Goal: Task Accomplishment & Management: Use online tool/utility

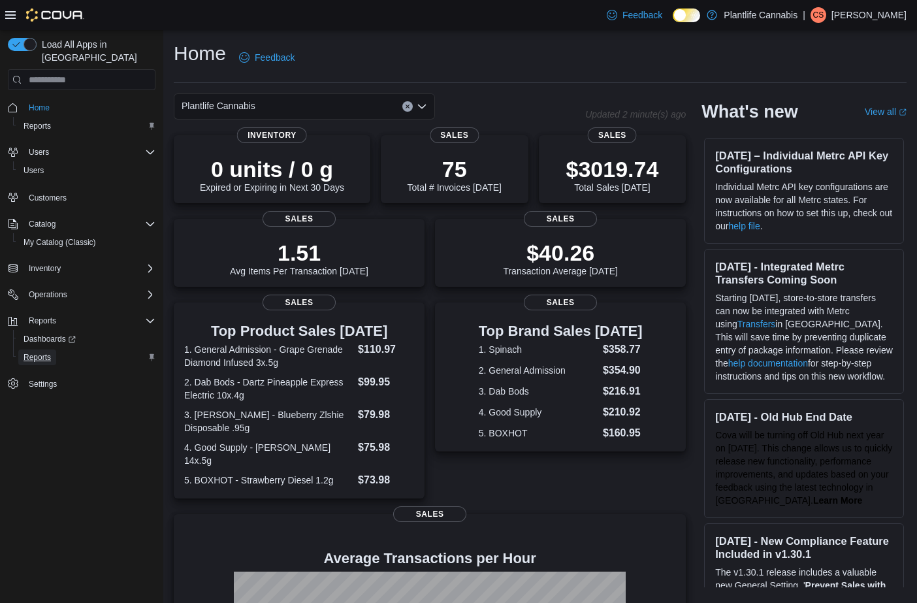
click at [27, 352] on span "Reports" at bounding box center [37, 357] width 27 height 10
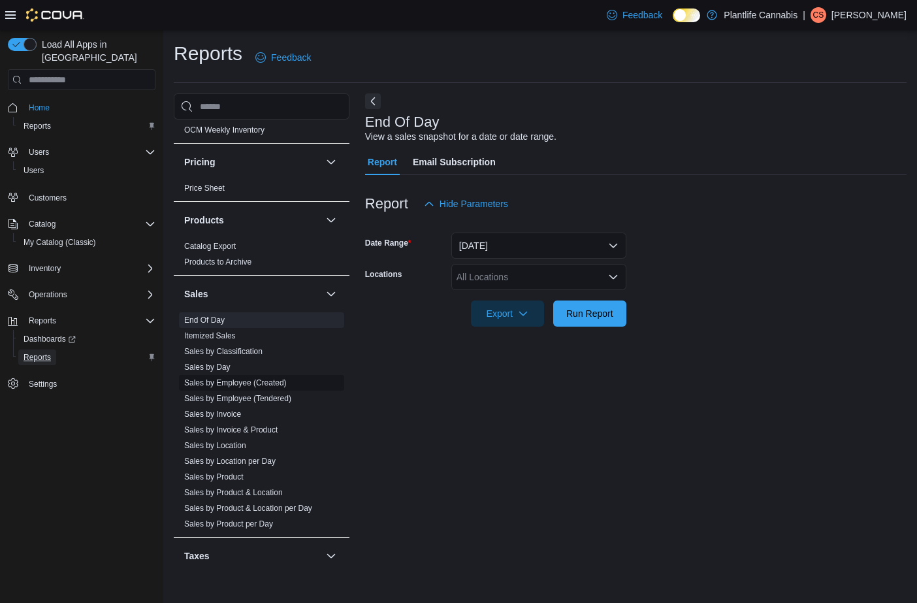
scroll to position [659, 0]
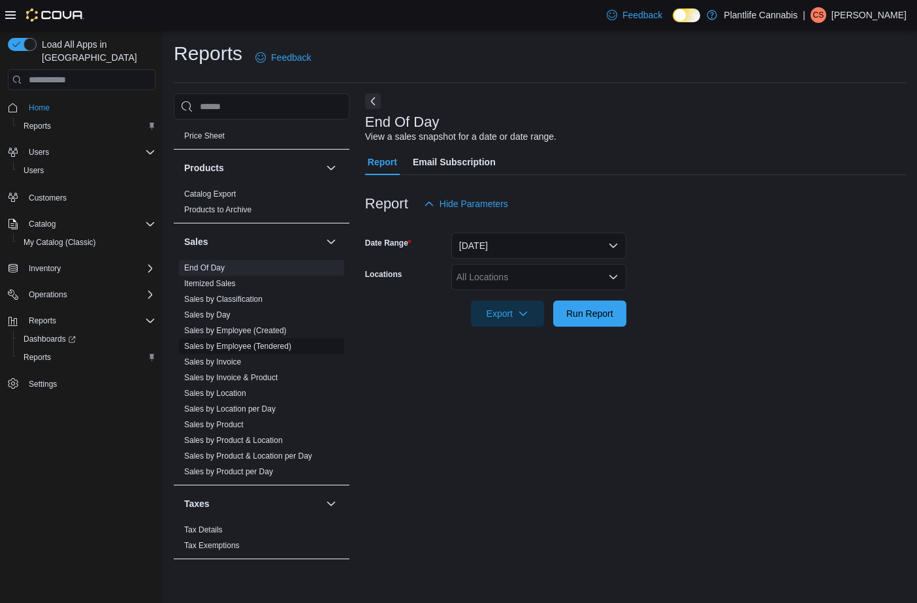
click at [274, 349] on link "Sales by Employee (Tendered)" at bounding box center [237, 346] width 107 height 9
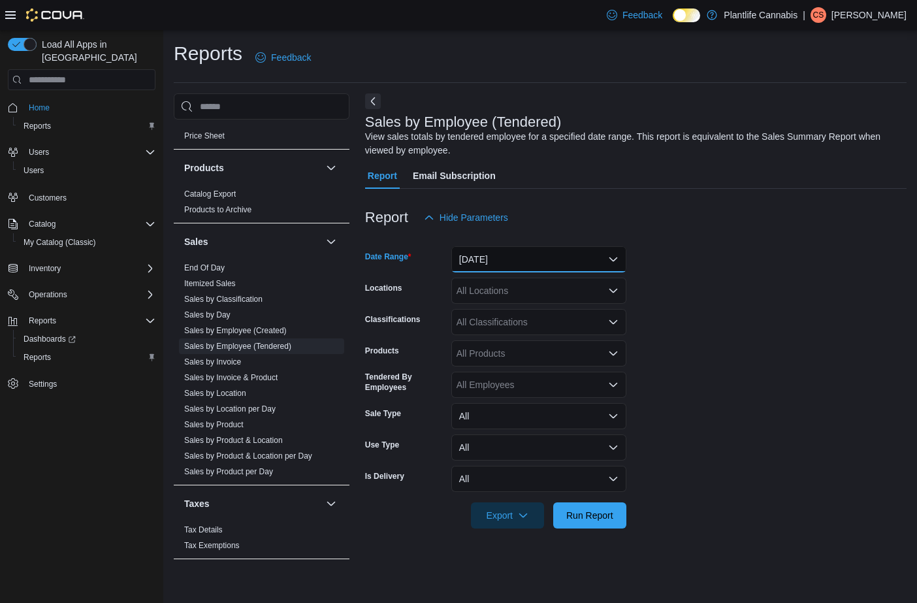
click at [506, 266] on button "[DATE]" at bounding box center [539, 259] width 175 height 26
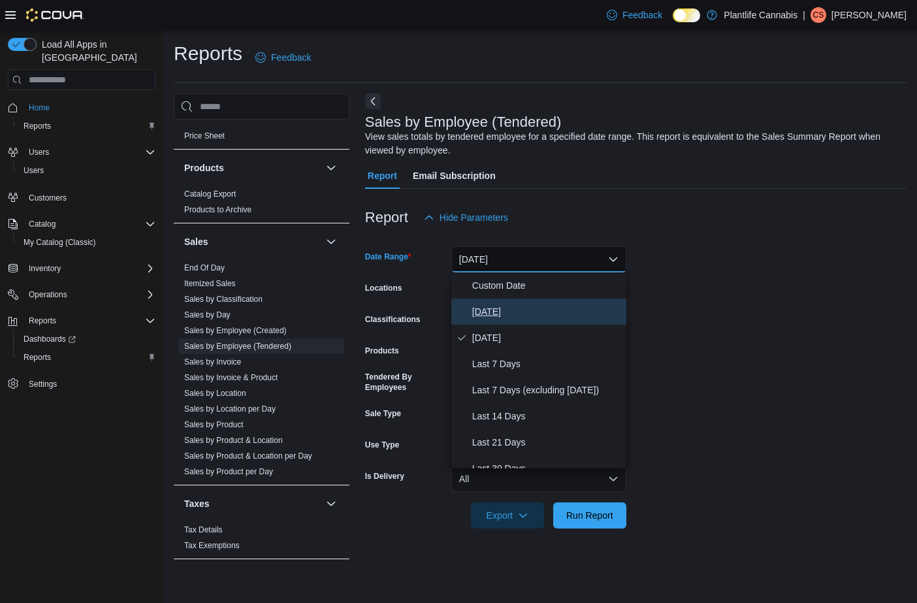
click at [495, 304] on span "[DATE]" at bounding box center [546, 312] width 149 height 16
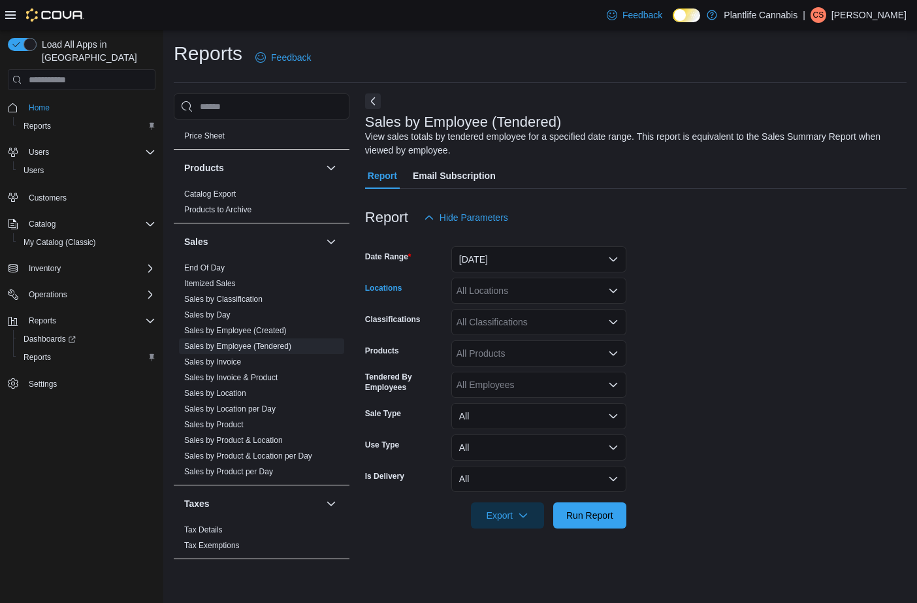
click at [509, 295] on div "All Locations" at bounding box center [539, 291] width 175 height 26
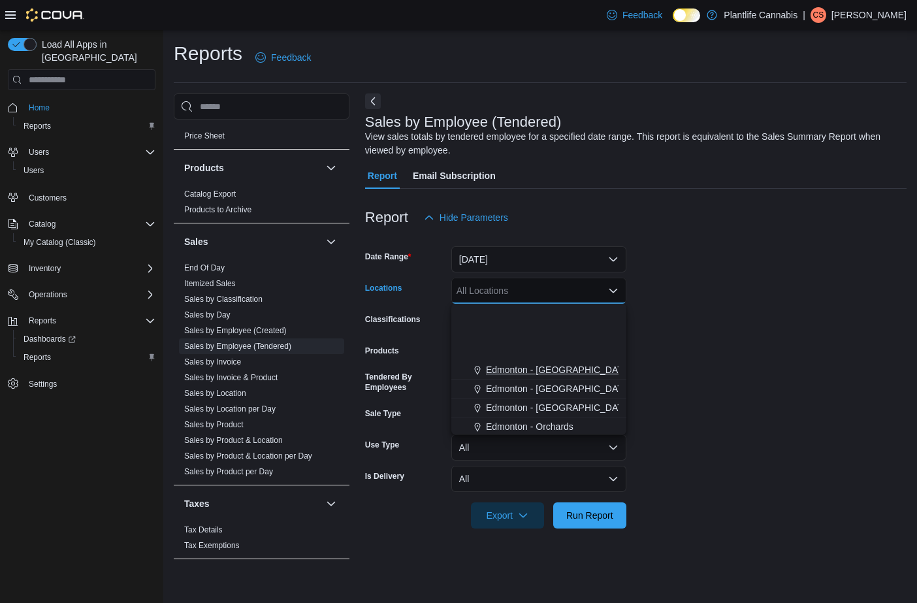
scroll to position [122, 0]
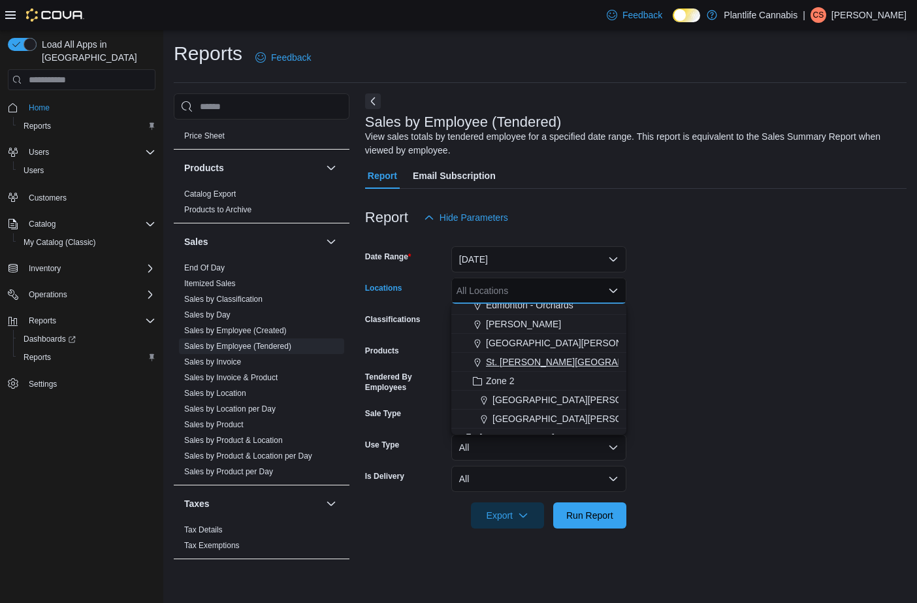
click at [545, 365] on span "St. [PERSON_NAME][GEOGRAPHIC_DATA]" at bounding box center [578, 361] width 184 height 13
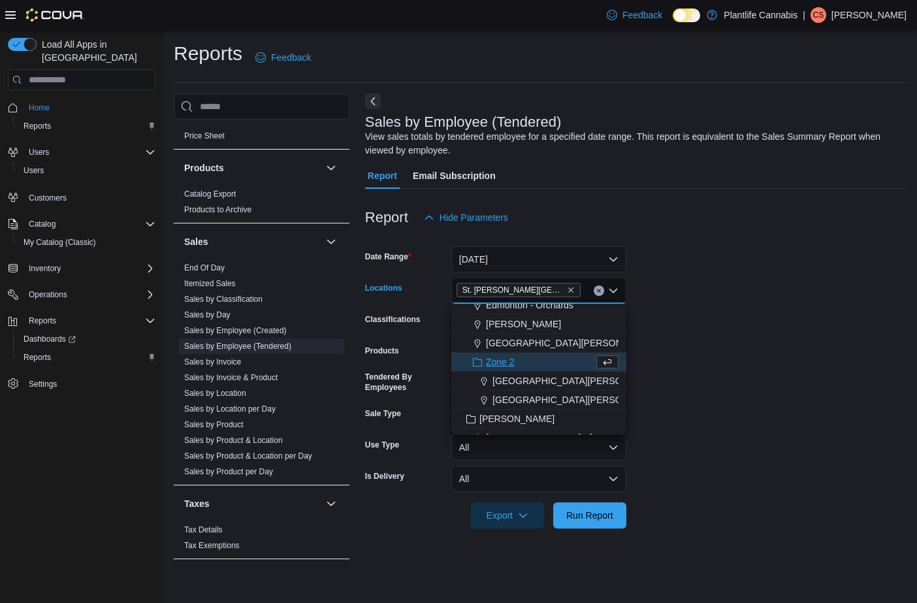
drag, startPoint x: 696, startPoint y: 368, endPoint x: 601, endPoint y: 416, distance: 107.0
click at [696, 368] on form "Date Range [DATE] Locations [GEOGRAPHIC_DATA][PERSON_NAME][GEOGRAPHIC_DATA] Com…" at bounding box center [636, 380] width 542 height 298
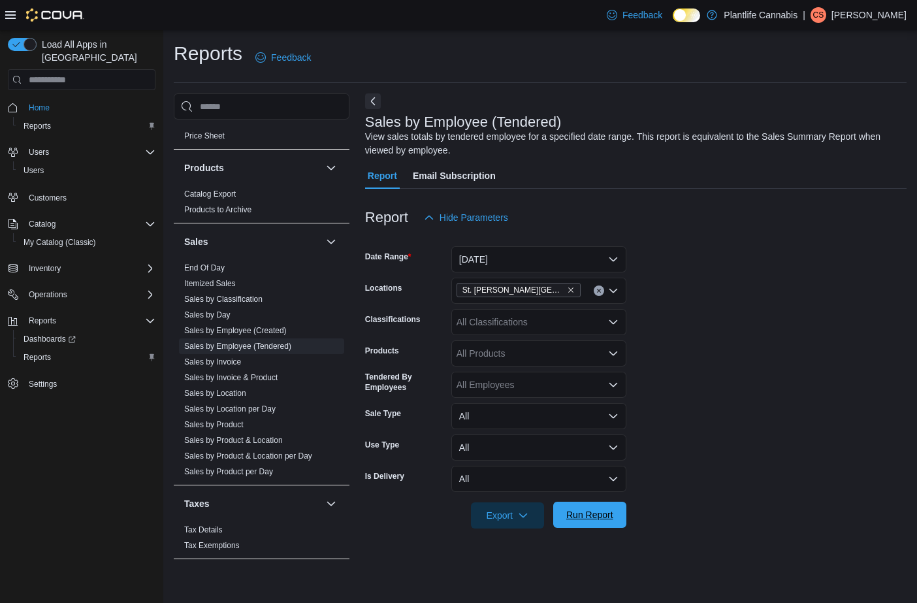
click at [599, 526] on span "Run Report" at bounding box center [590, 515] width 58 height 26
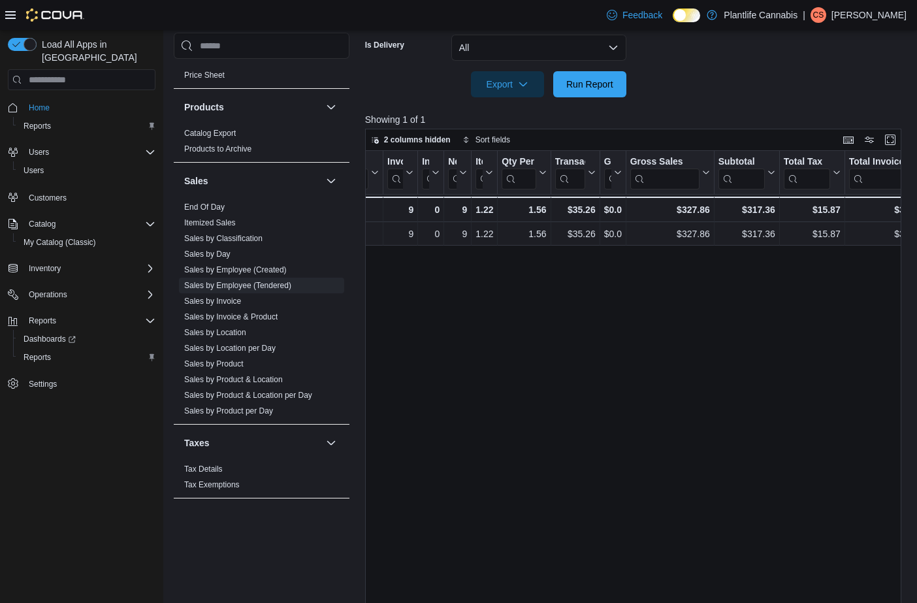
scroll to position [450, 0]
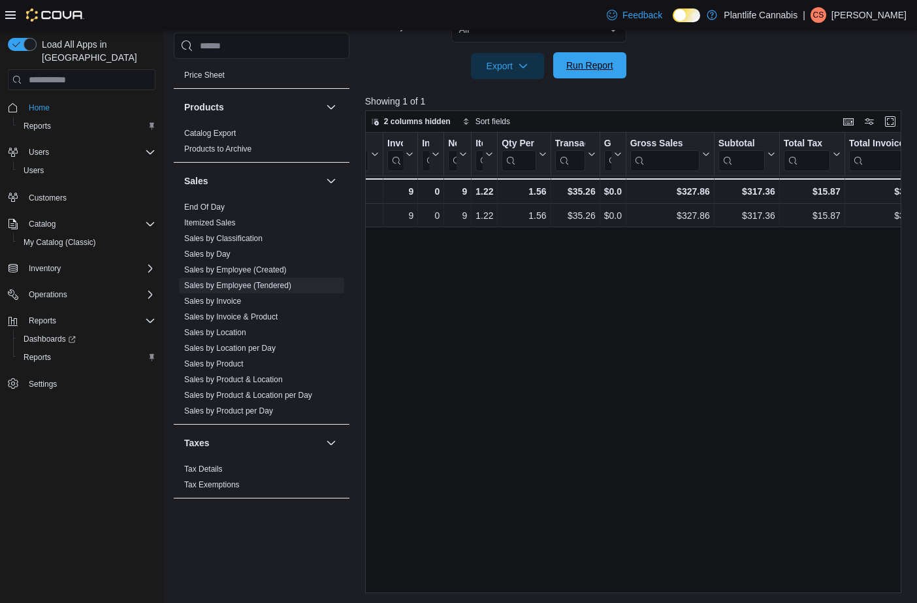
click at [566, 78] on span "Run Report" at bounding box center [590, 65] width 58 height 26
